Goal: Task Accomplishment & Management: Manage account settings

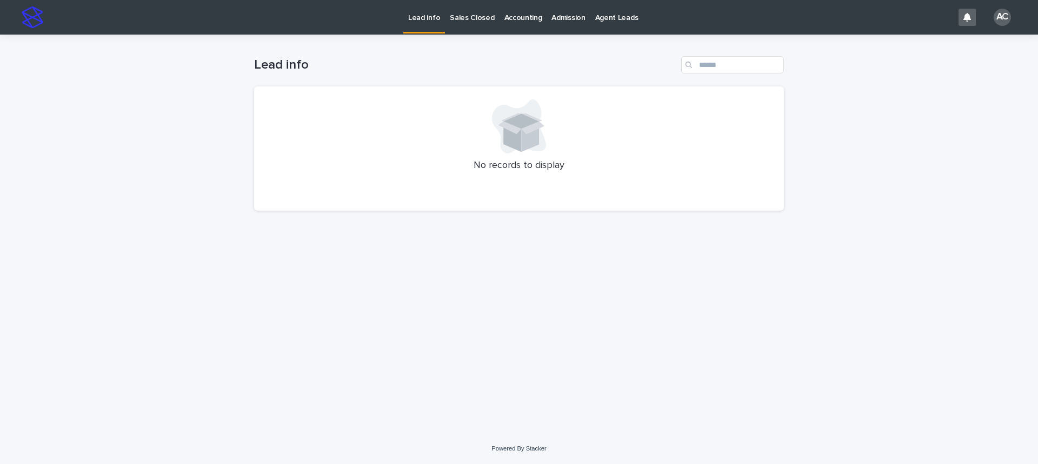
click at [508, 21] on p "Accounting" at bounding box center [523, 11] width 38 height 23
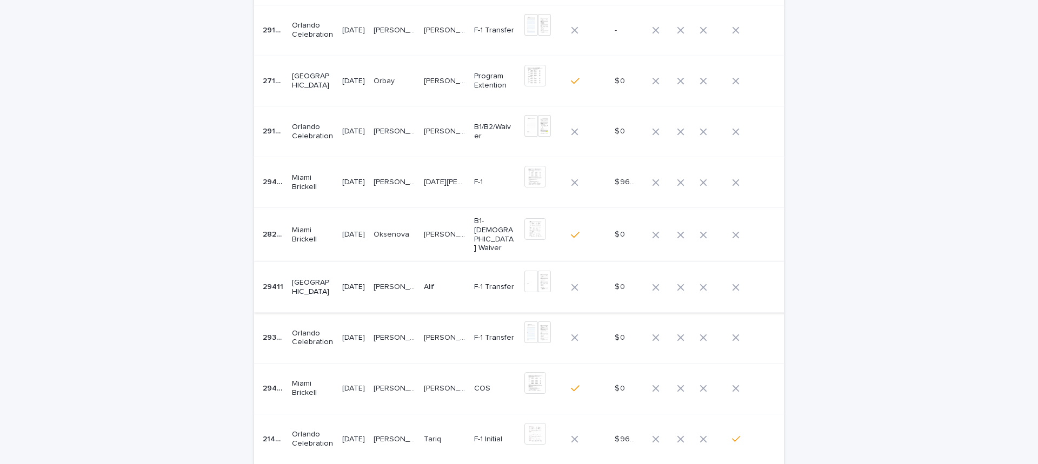
scroll to position [216, 0]
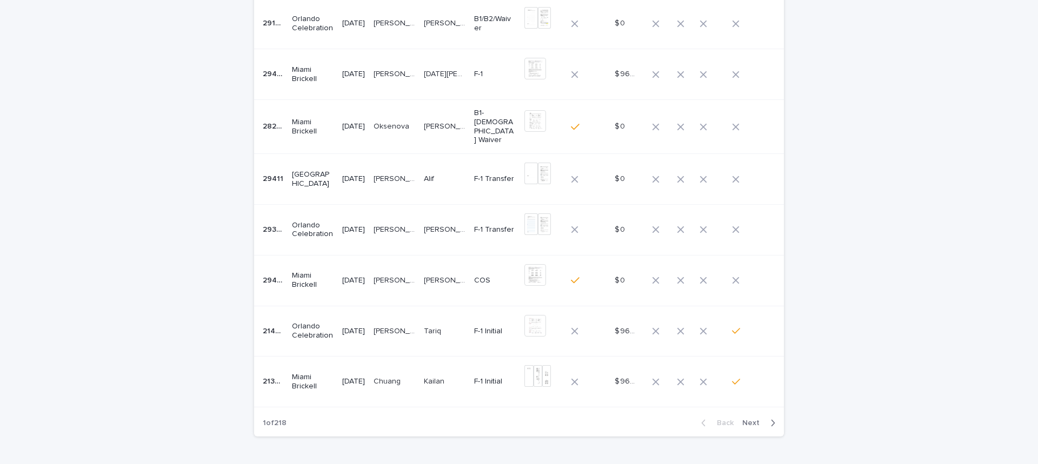
click at [419, 229] on td "[PERSON_NAME]" at bounding box center [394, 229] width 50 height 51
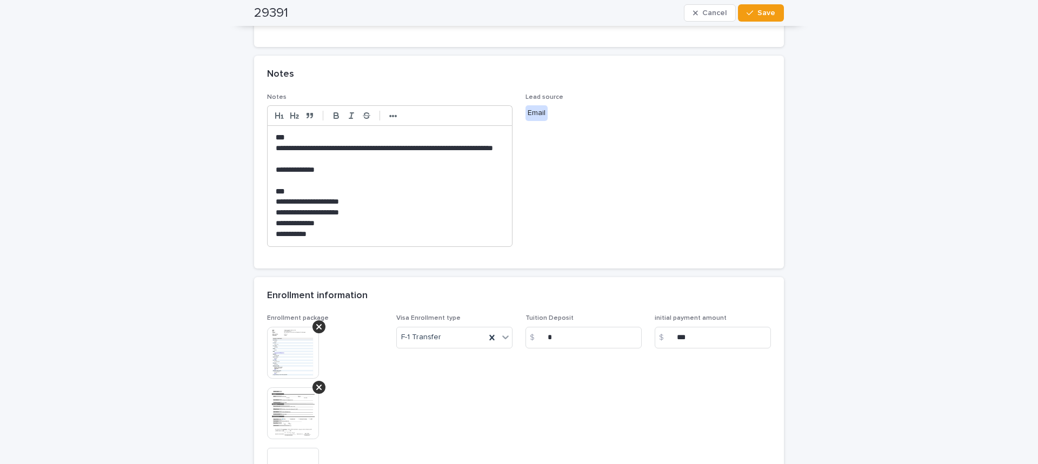
scroll to position [486, 0]
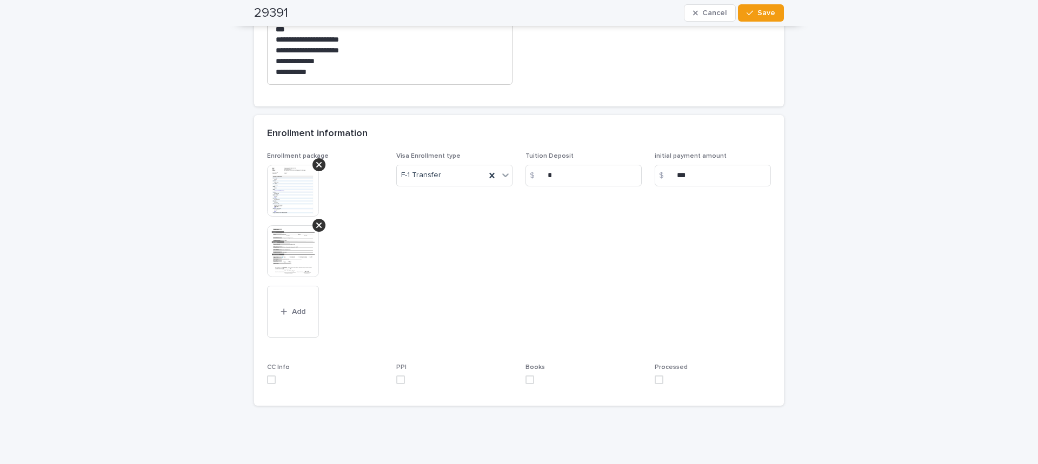
click at [267, 242] on img at bounding box center [293, 251] width 52 height 52
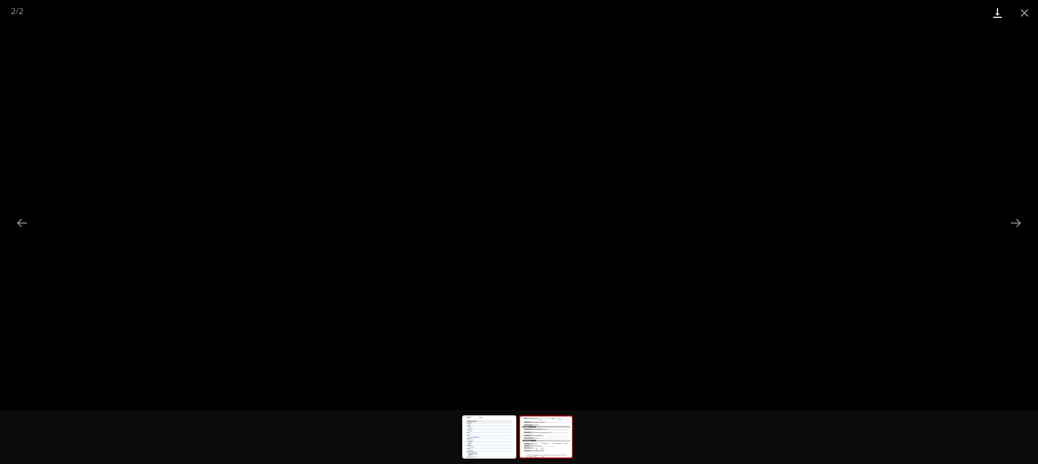
click at [1006, 10] on link "Download" at bounding box center [997, 12] width 27 height 25
click at [1027, 5] on button "Close gallery" at bounding box center [1024, 12] width 27 height 25
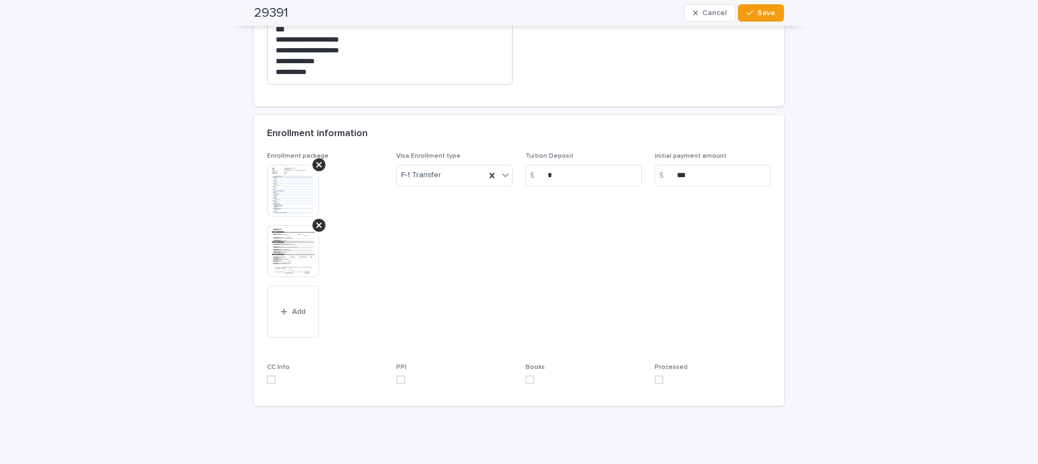
click at [285, 192] on img at bounding box center [293, 191] width 52 height 52
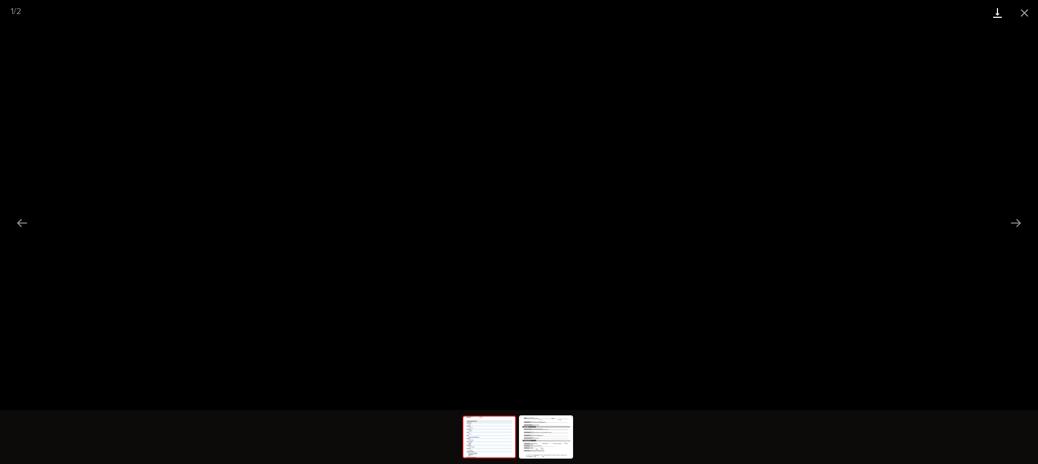
click at [998, 5] on link "Download" at bounding box center [997, 12] width 27 height 25
click at [1023, 10] on button "Close gallery" at bounding box center [1024, 12] width 27 height 25
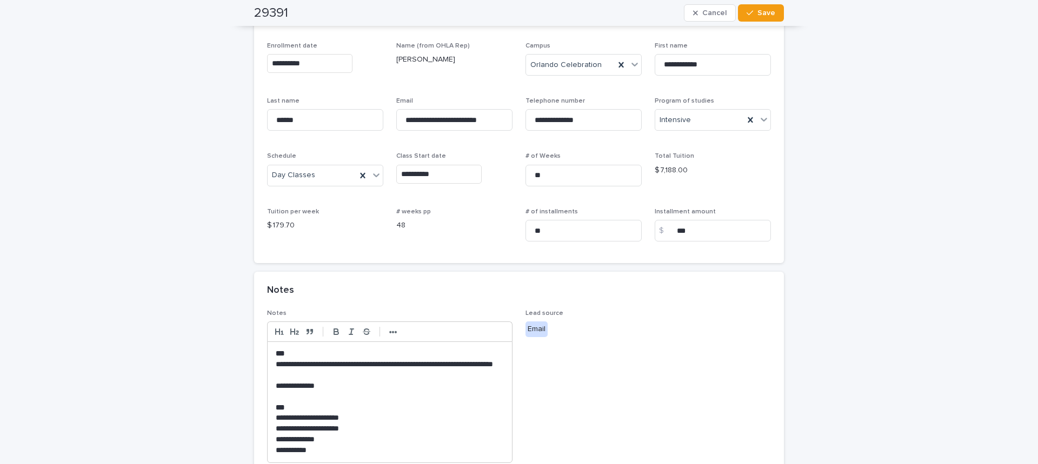
scroll to position [0, 0]
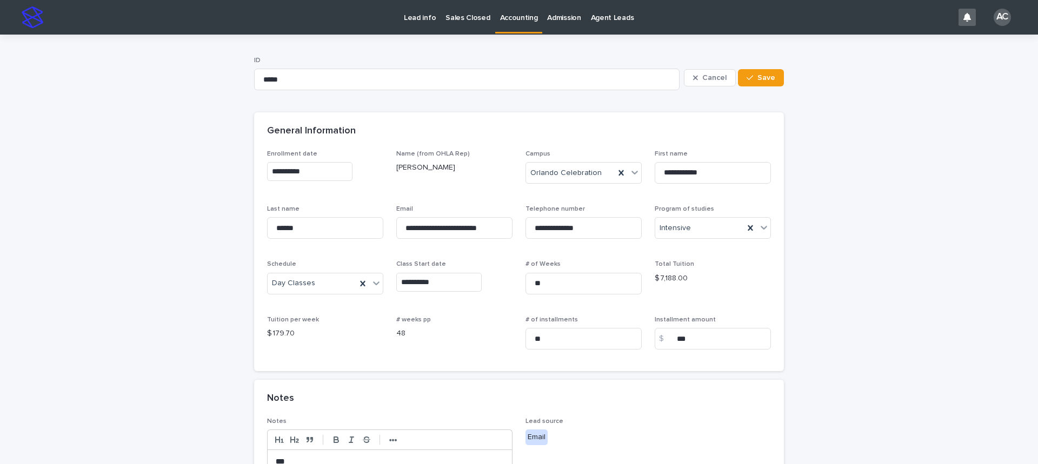
click at [512, 15] on p "Accounting" at bounding box center [519, 11] width 38 height 23
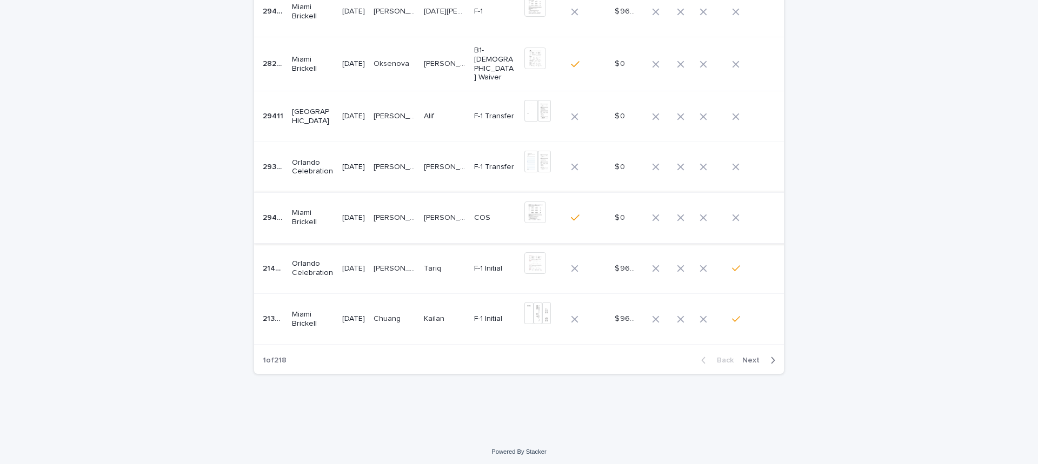
scroll to position [117, 0]
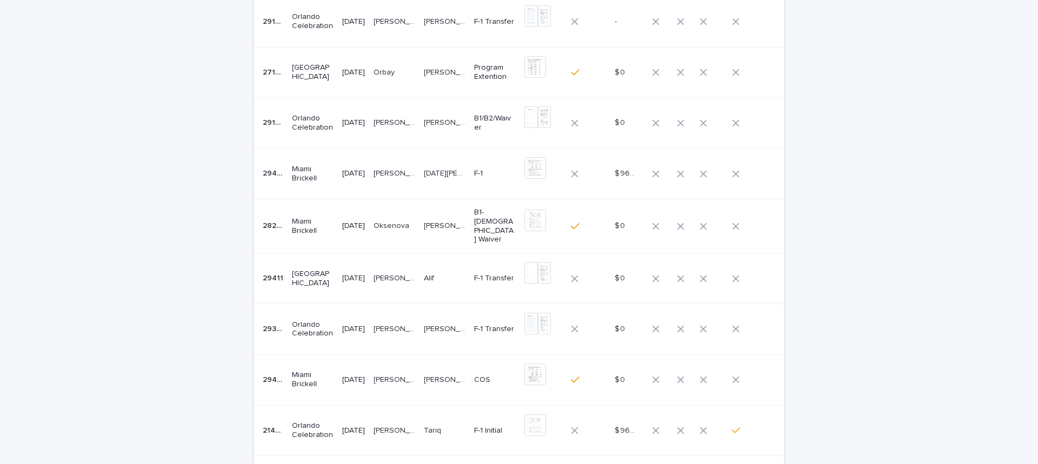
click at [385, 338] on td "[PERSON_NAME]" at bounding box center [394, 329] width 50 height 51
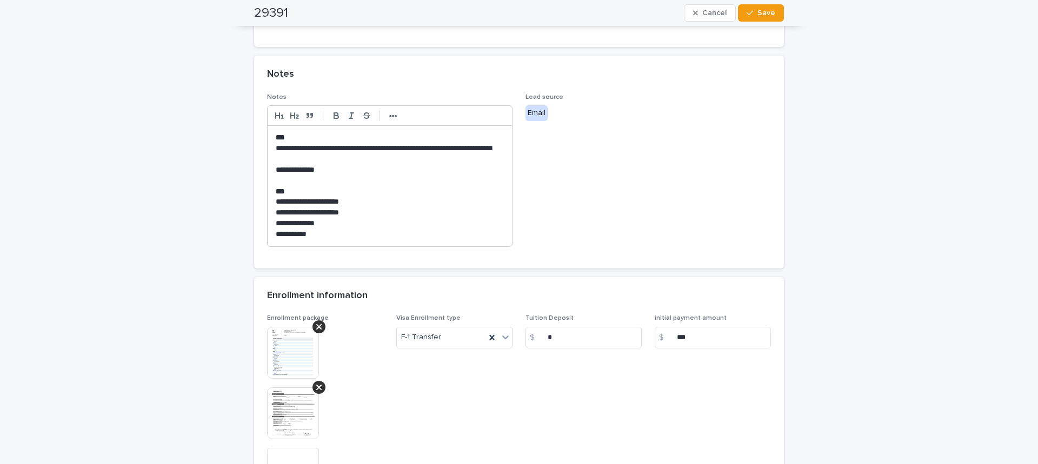
scroll to position [378, 0]
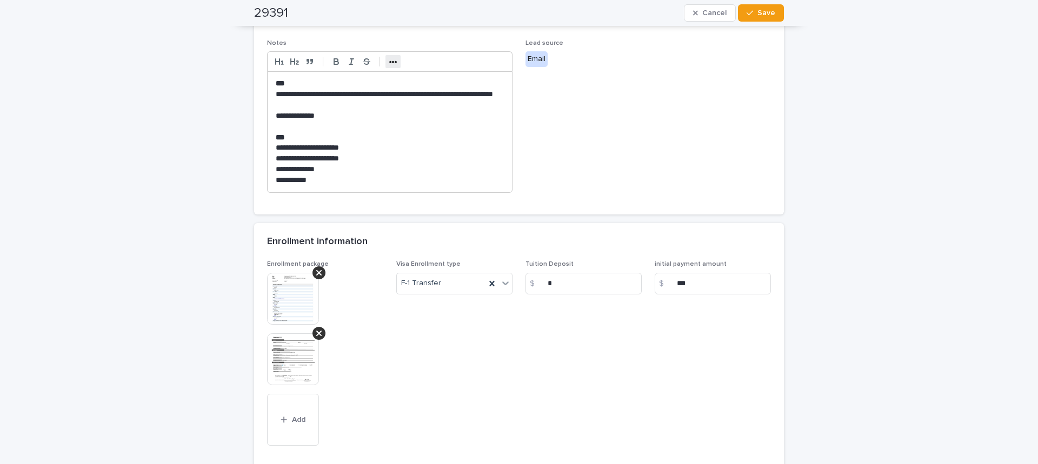
click at [389, 61] on strong "•••" at bounding box center [393, 62] width 8 height 9
click at [483, 63] on button "button" at bounding box center [479, 61] width 15 height 13
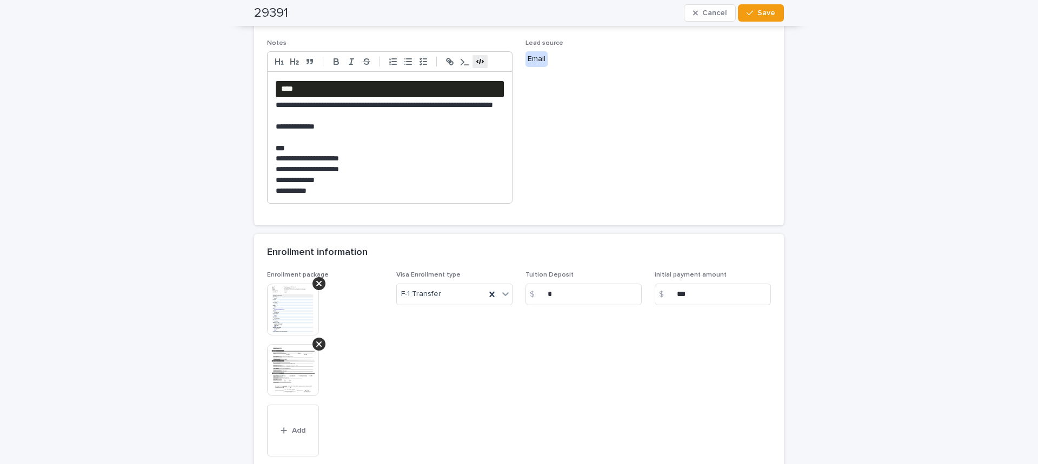
click at [478, 60] on icon "button" at bounding box center [480, 62] width 10 height 10
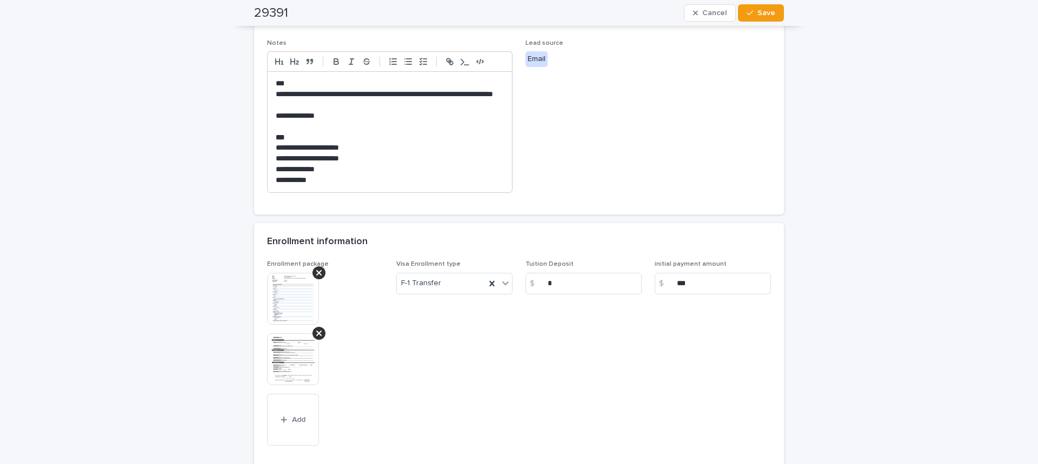
click at [348, 178] on p "**********" at bounding box center [390, 180] width 228 height 11
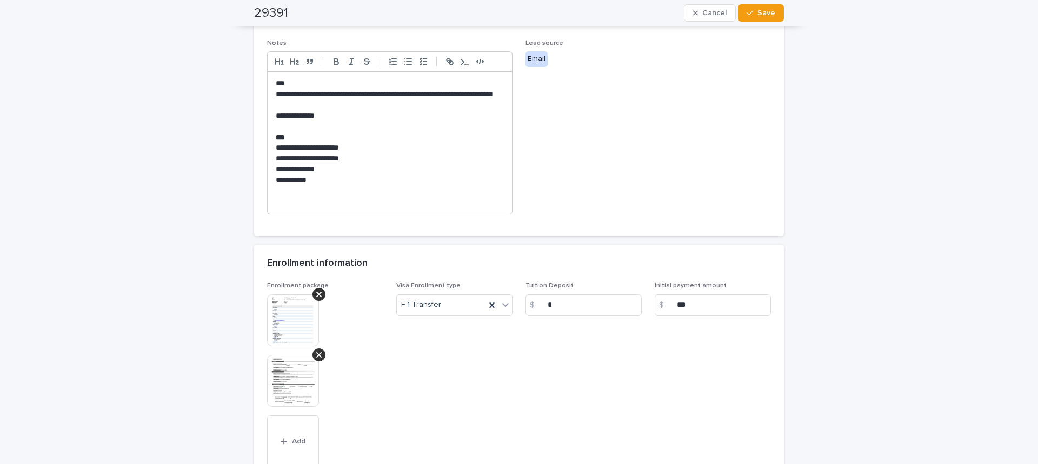
click at [478, 69] on div at bounding box center [389, 61] width 245 height 20
click at [478, 64] on icon "button" at bounding box center [480, 62] width 10 height 10
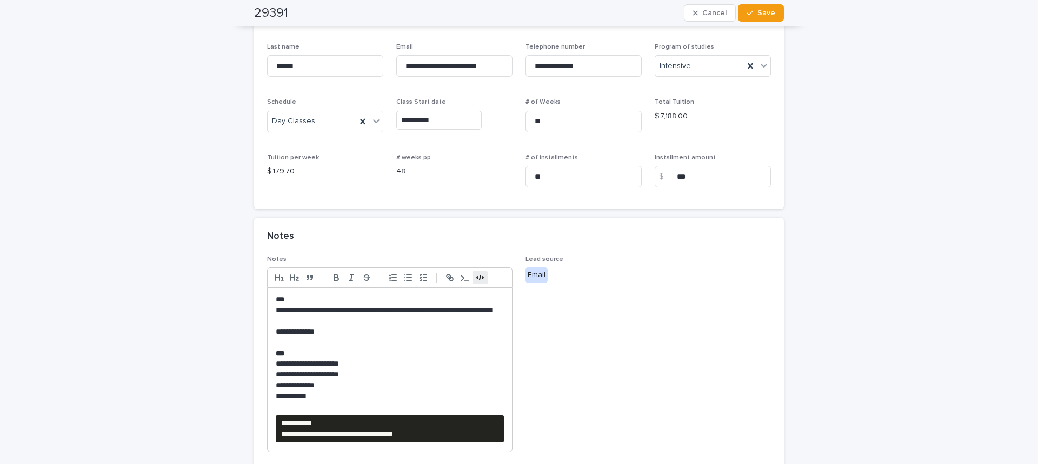
scroll to position [0, 0]
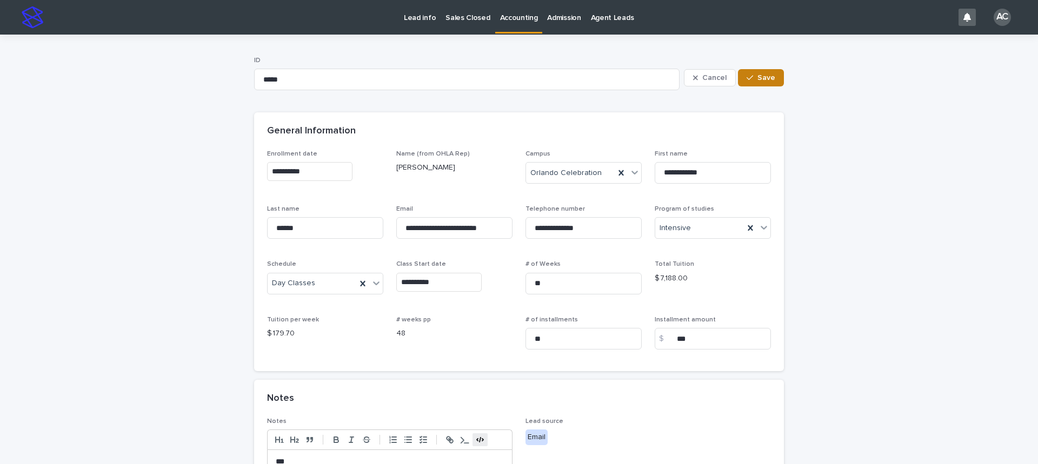
click at [741, 76] on button "Save" at bounding box center [761, 77] width 46 height 17
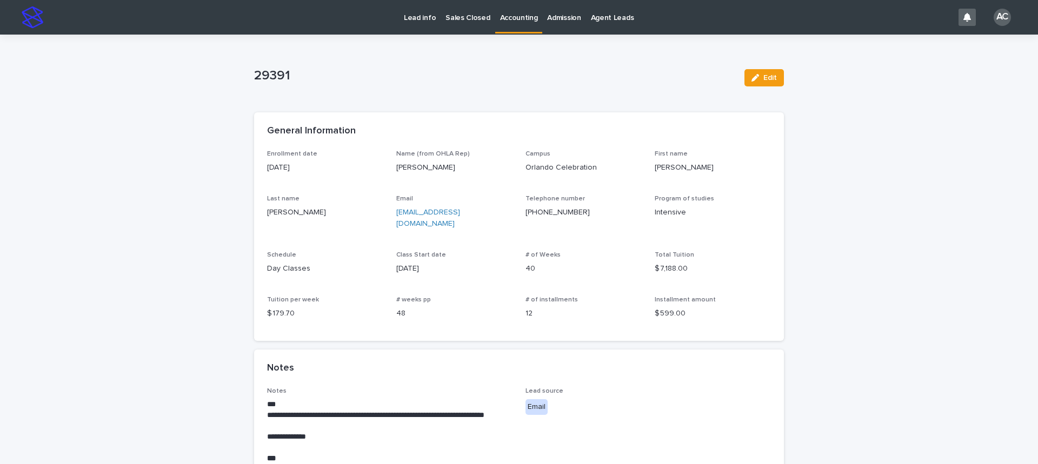
click at [513, 20] on p "Accounting" at bounding box center [519, 11] width 38 height 23
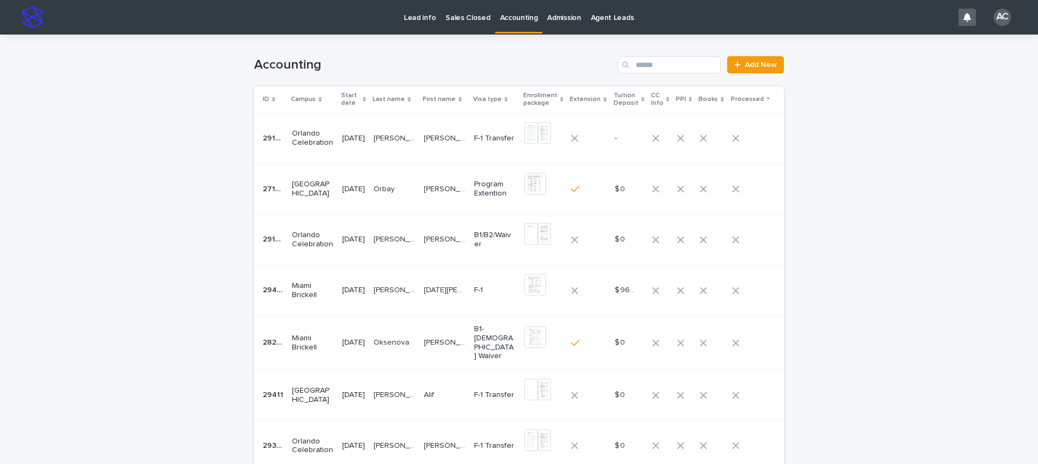
click at [509, 28] on link "Accounting" at bounding box center [519, 16] width 48 height 32
click at [901, 288] on div "Loading... Saving… Loading... Saving… Accounting Add New ID Campus Start date L…" at bounding box center [519, 375] width 1038 height 681
